Goal: Transaction & Acquisition: Subscribe to service/newsletter

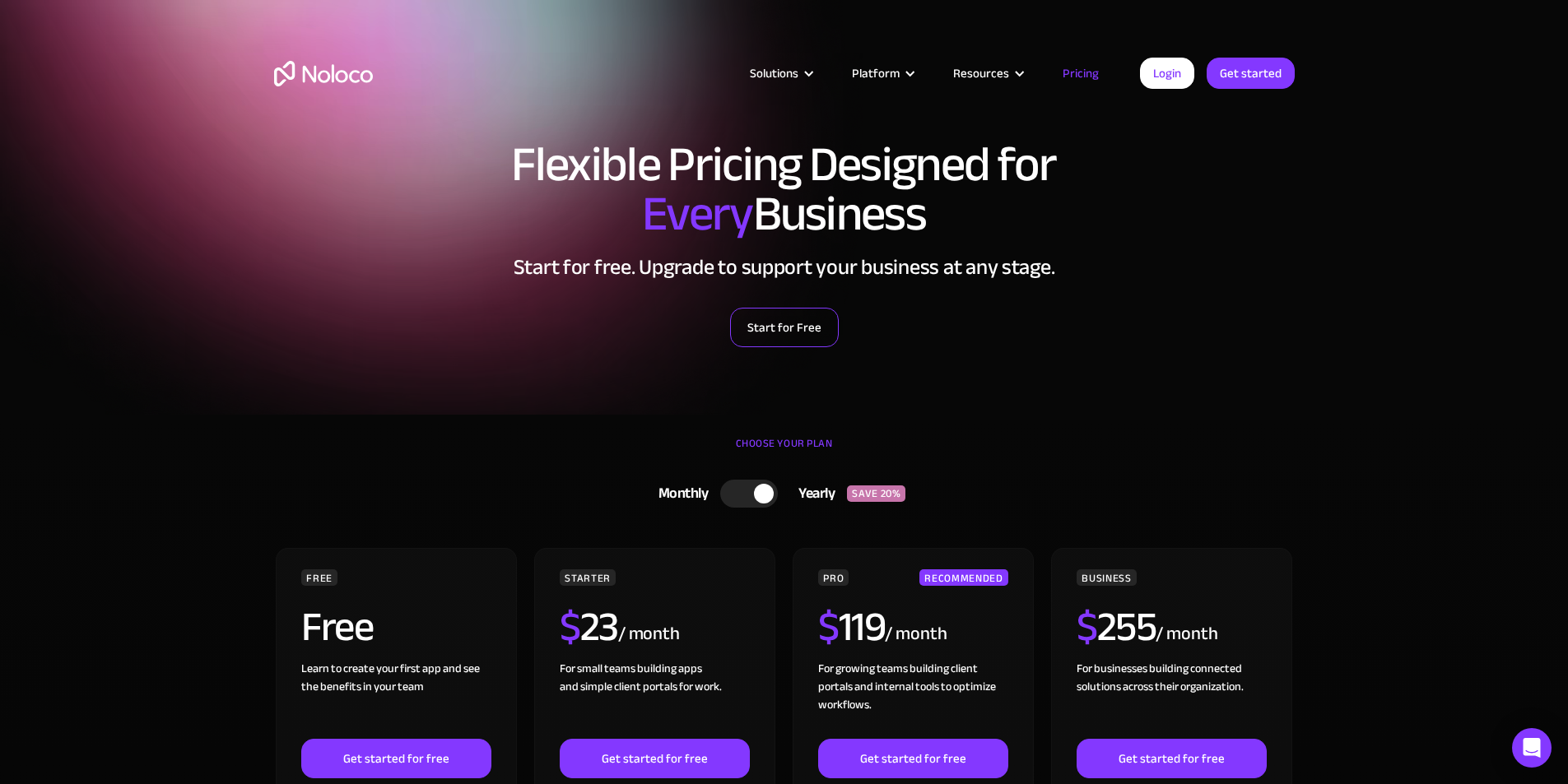
click at [785, 326] on link "Start for Free" at bounding box center [784, 327] width 108 height 39
